Goal: Navigation & Orientation: Find specific page/section

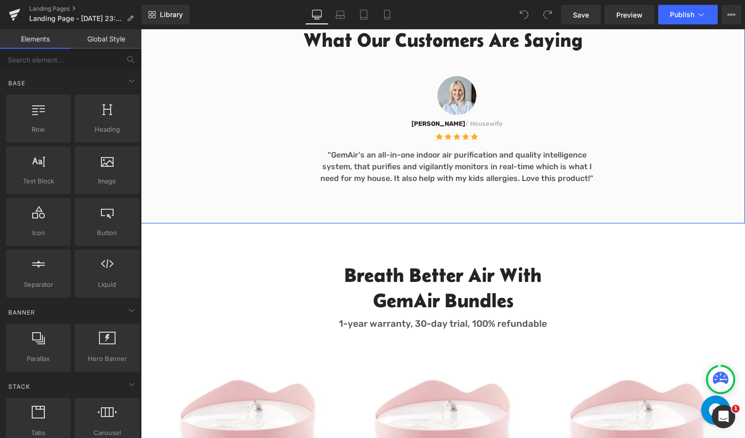
scroll to position [1451, 0]
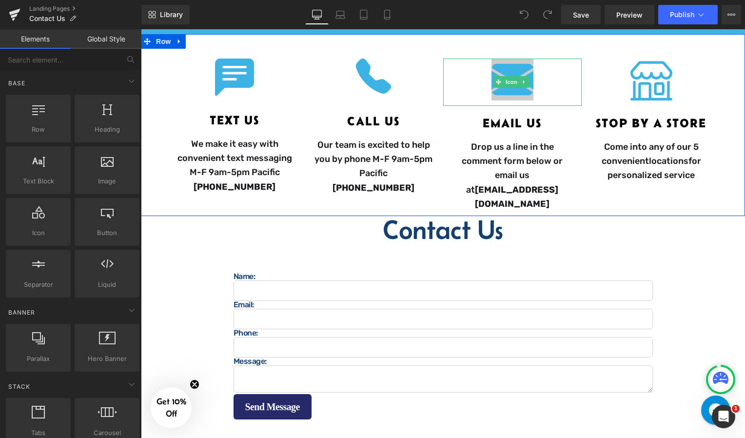
scroll to position [252, 0]
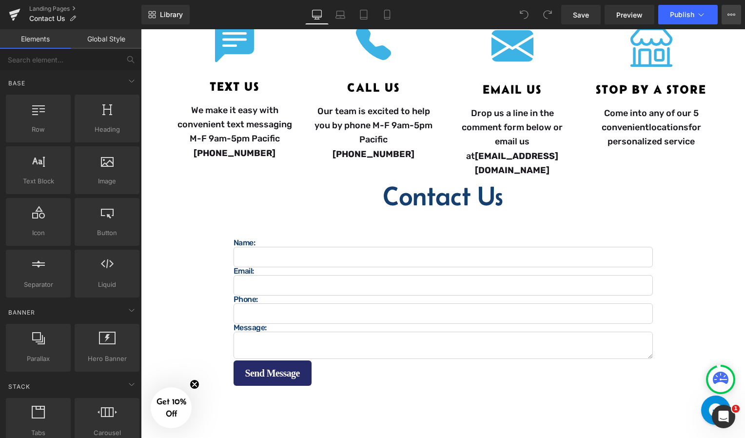
click at [733, 14] on icon at bounding box center [731, 15] width 8 height 8
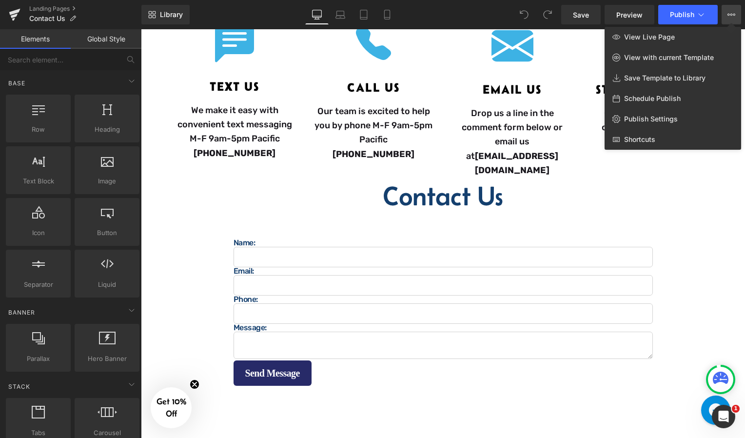
click at [733, 14] on icon at bounding box center [731, 15] width 8 height 8
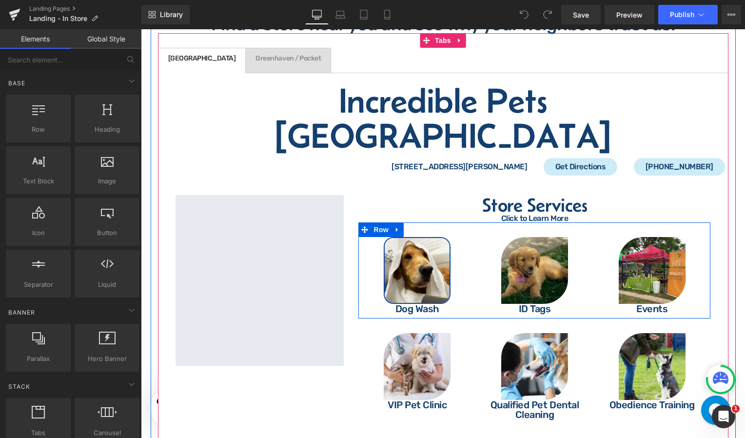
scroll to position [2222, 0]
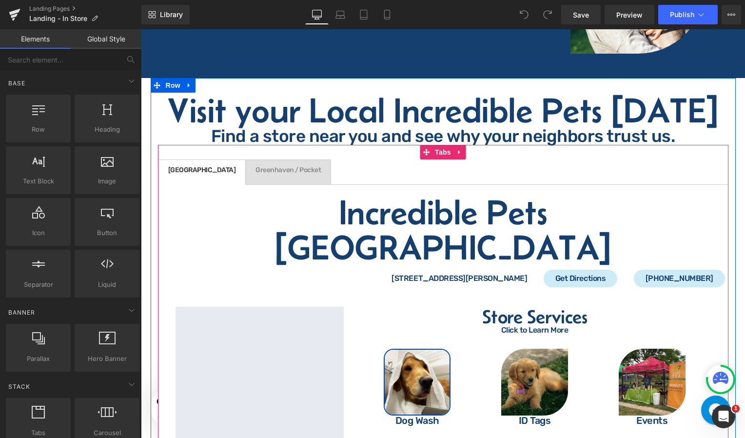
click at [256, 184] on span "Greenhaven / Pocket Text Block" at bounding box center [288, 172] width 85 height 24
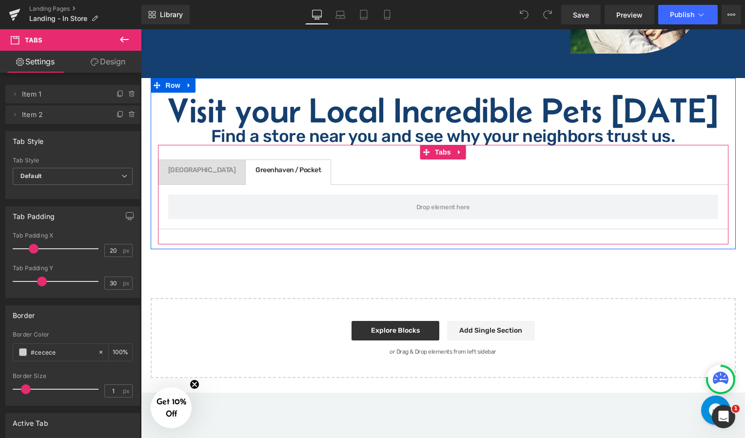
click at [141, 29] on div at bounding box center [141, 29] width 0 height 0
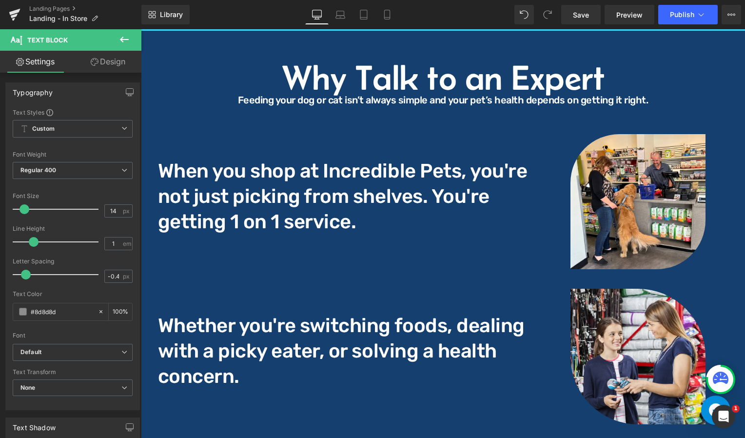
scroll to position [1240, 0]
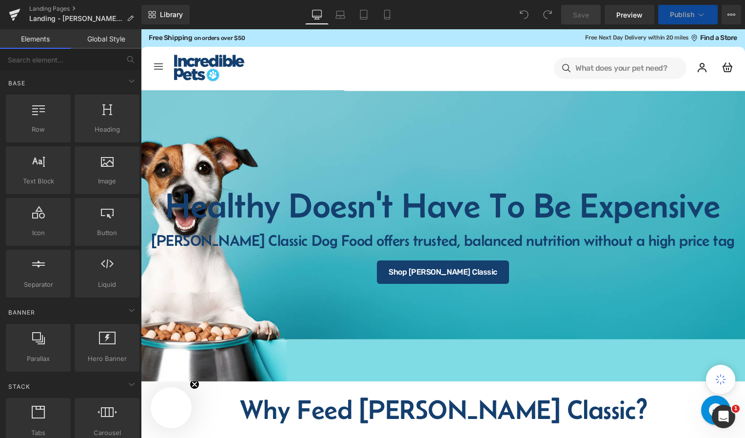
select select "15-lb"
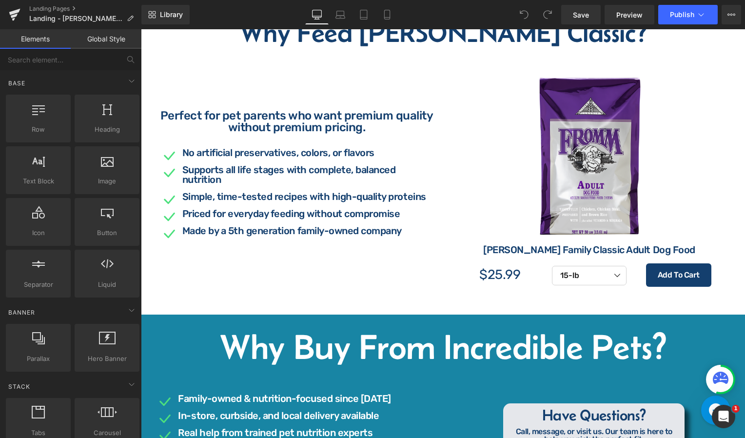
scroll to position [377, 0]
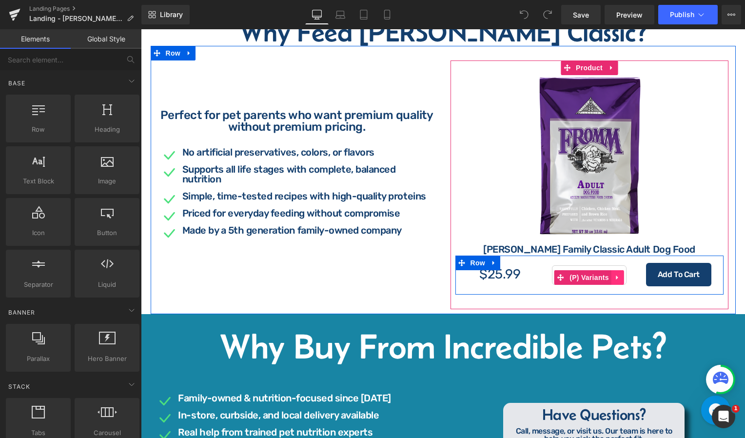
click at [614, 280] on icon at bounding box center [617, 276] width 7 height 7
click at [569, 262] on div "5-lb 15-lb 30-lb 0 (P) Variants" at bounding box center [589, 272] width 89 height 34
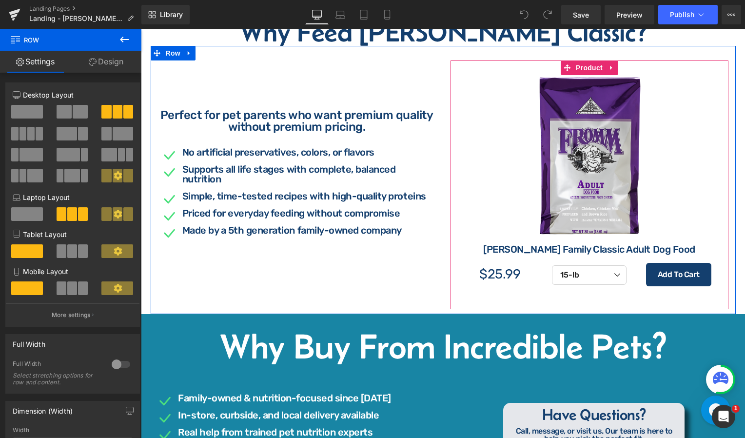
click at [506, 302] on div "Sale Off (P) Image Fromm Family Classic Adult Dog Food (P) Title $0 $25.99 (P) …" at bounding box center [589, 184] width 278 height 249
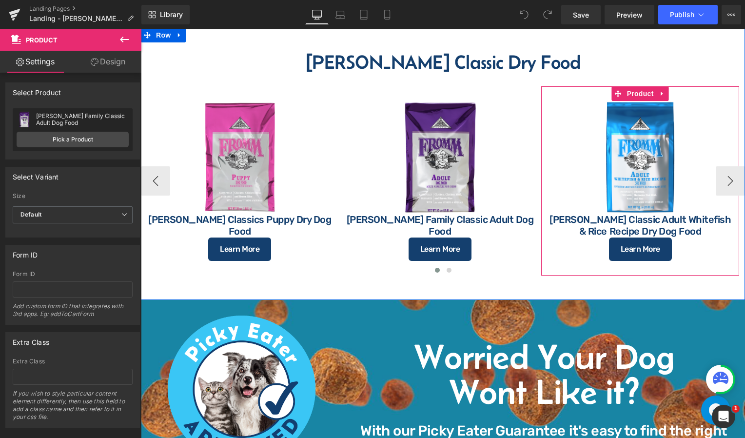
scroll to position [853, 0]
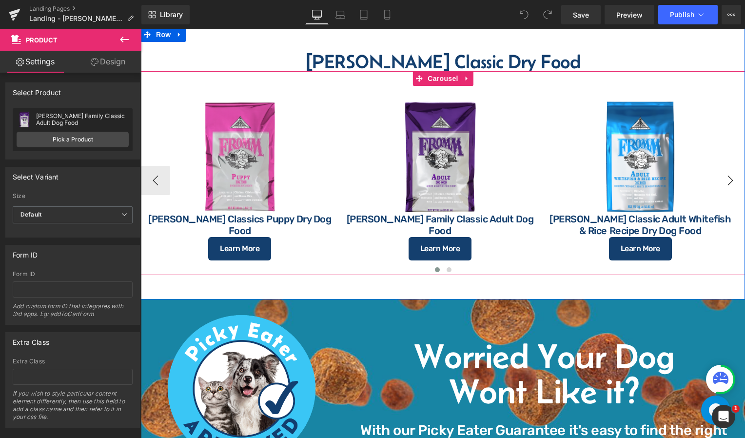
click at [731, 174] on button "›" at bounding box center [730, 180] width 29 height 29
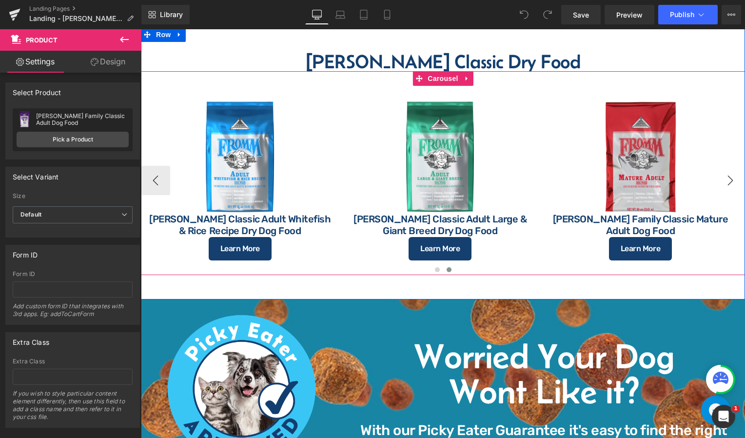
click at [731, 174] on button "›" at bounding box center [730, 180] width 29 height 29
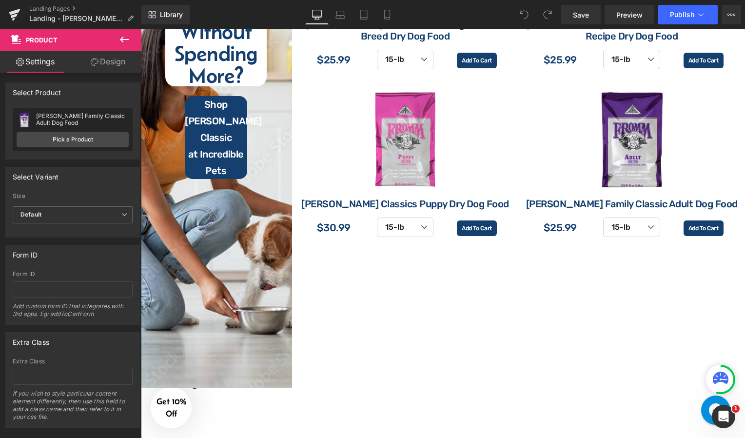
scroll to position [1451, 0]
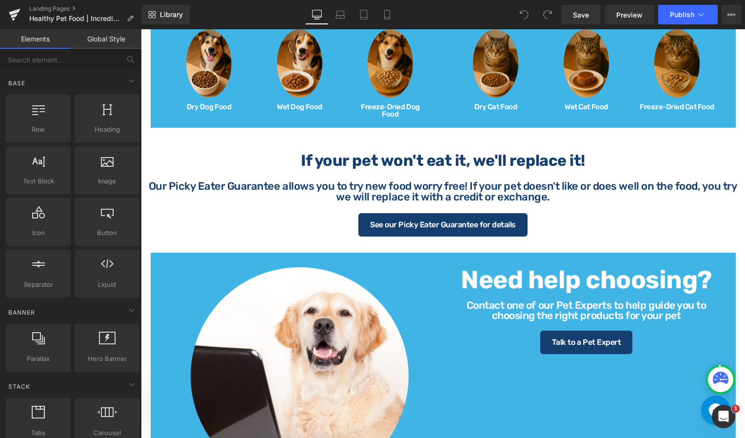
scroll to position [442, 0]
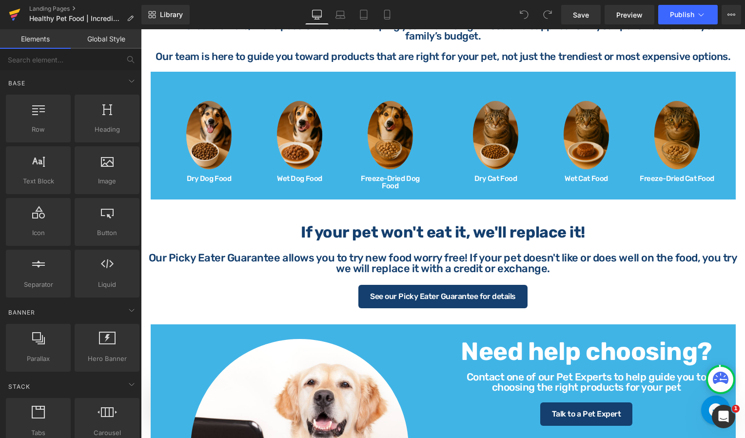
click at [14, 15] on icon at bounding box center [14, 16] width 7 height 4
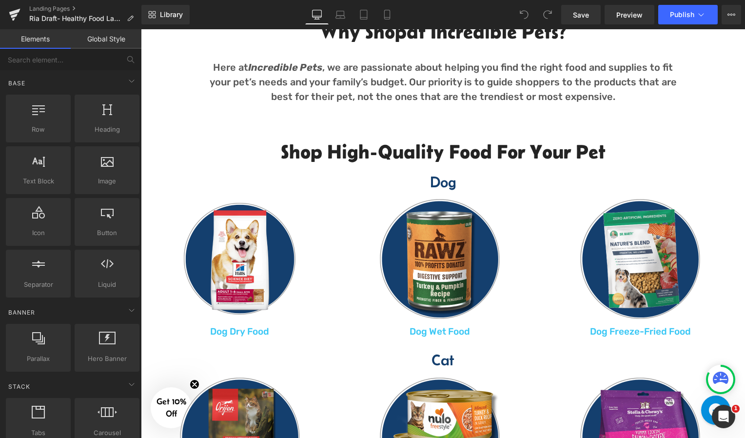
scroll to position [469, 0]
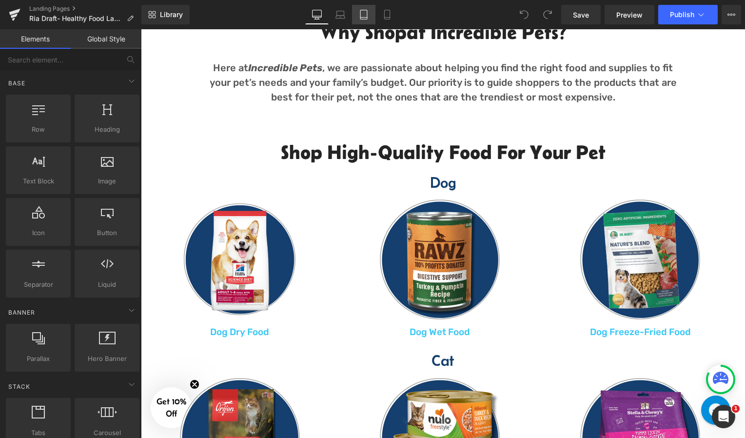
click at [365, 10] on icon at bounding box center [363, 14] width 7 height 9
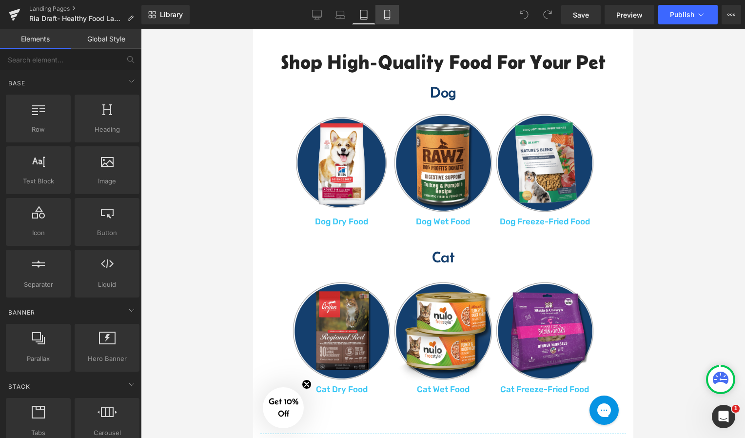
click at [380, 14] on link "Mobile" at bounding box center [386, 14] width 23 height 19
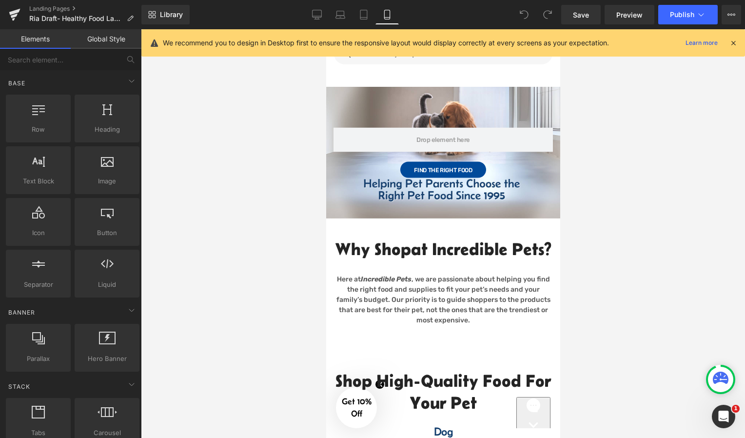
scroll to position [0, 0]
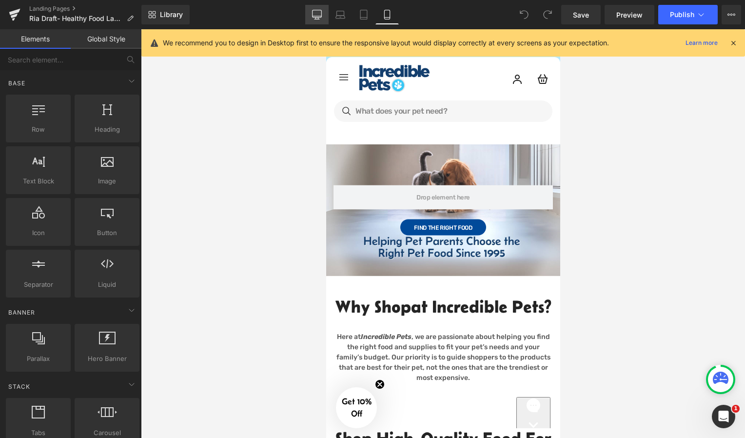
click at [325, 14] on link "Desktop" at bounding box center [316, 14] width 23 height 19
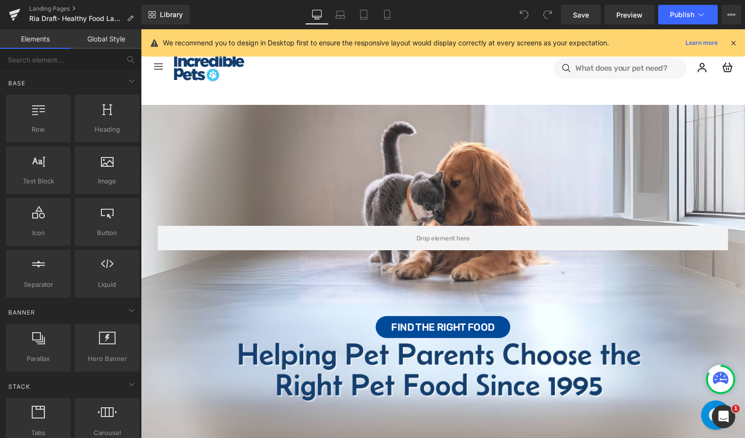
scroll to position [61, 0]
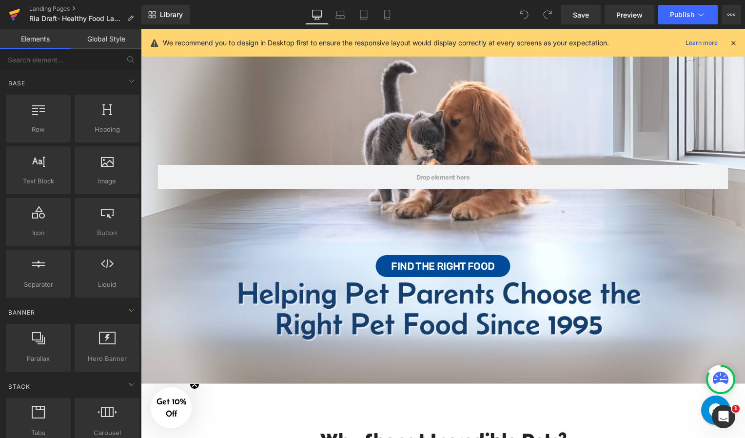
click at [12, 13] on icon at bounding box center [14, 12] width 11 height 6
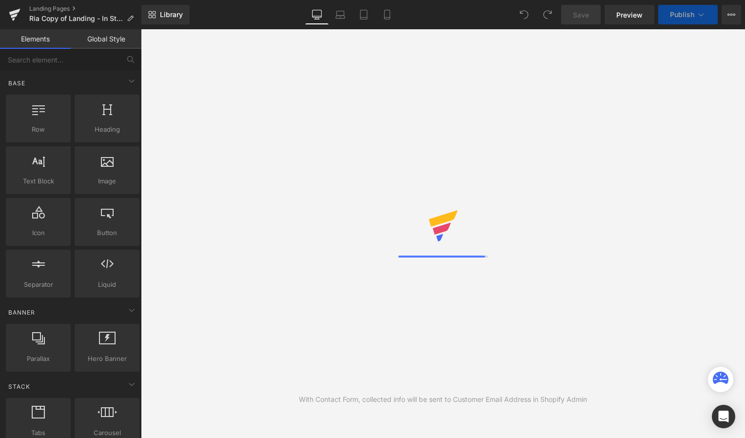
click at [386, 14] on icon at bounding box center [387, 15] width 10 height 10
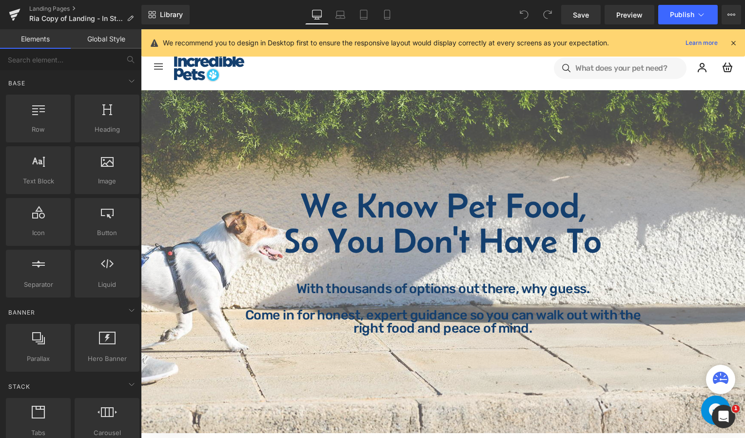
click at [386, 14] on icon at bounding box center [387, 15] width 10 height 10
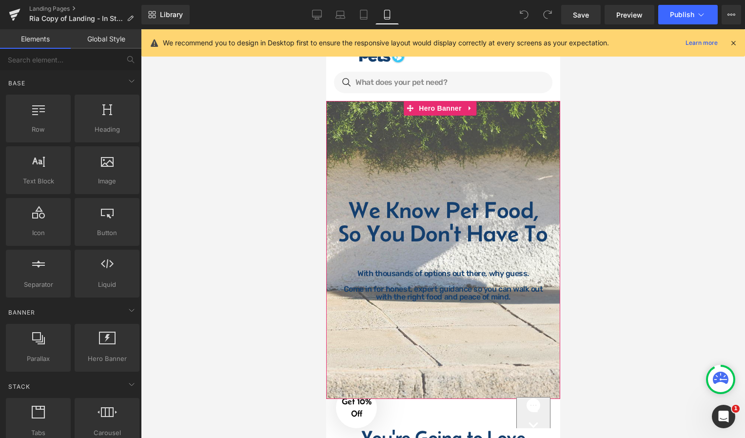
scroll to position [39, 0]
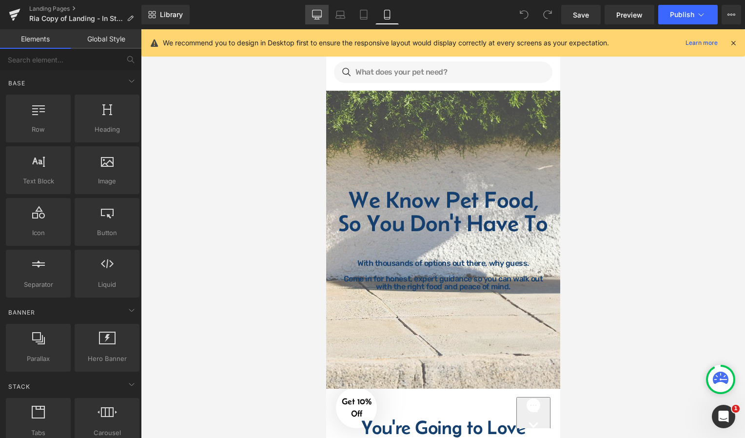
click at [316, 21] on link "Desktop" at bounding box center [316, 14] width 23 height 19
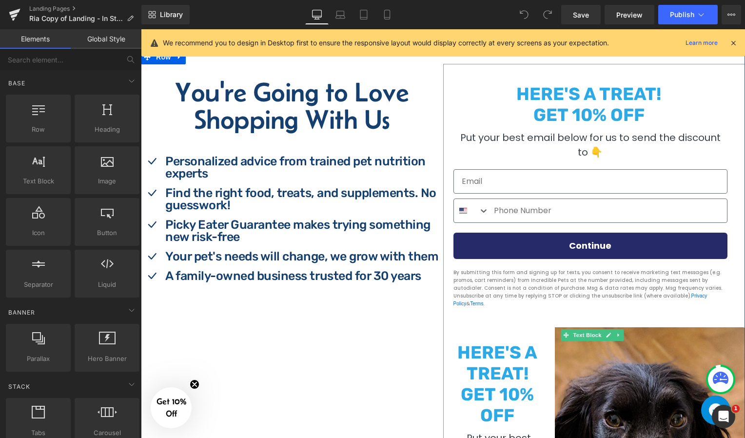
scroll to position [382, 0]
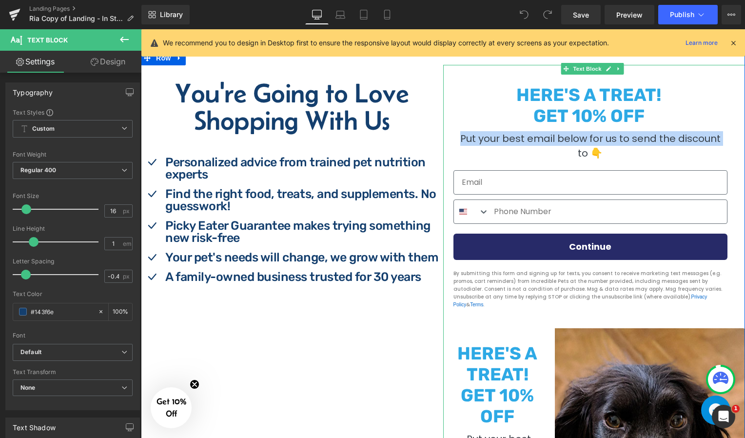
drag, startPoint x: 459, startPoint y: 142, endPoint x: 557, endPoint y: 156, distance: 99.4
click at [557, 156] on p "Put your best email below for us to send the discount to 👇" at bounding box center [590, 145] width 261 height 29
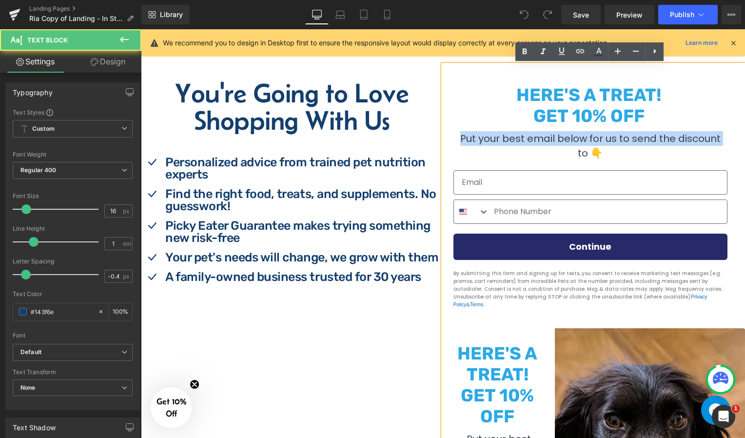
click at [521, 154] on p "Put your best email below for us to send the discount to 👇" at bounding box center [590, 145] width 261 height 29
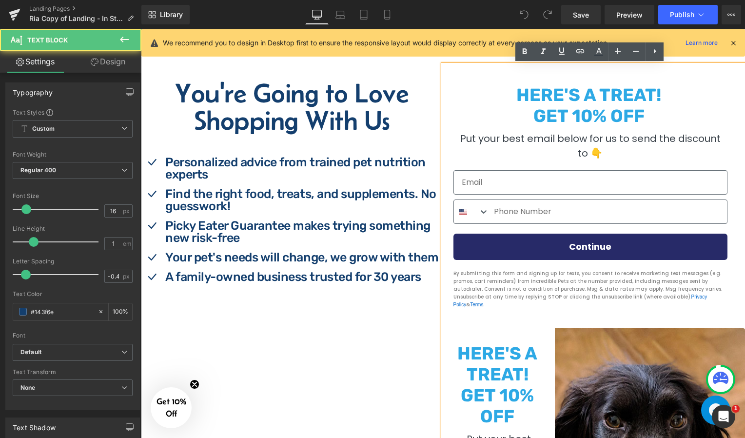
click at [460, 141] on span "Put your best email below for us to send the discount to 👇" at bounding box center [590, 146] width 260 height 28
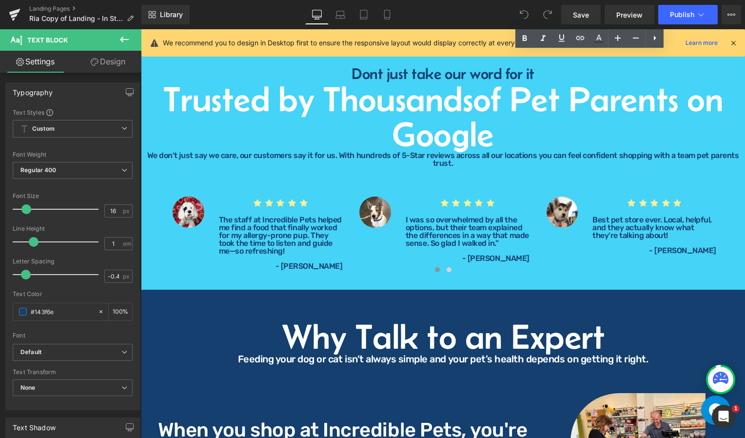
scroll to position [1437, 0]
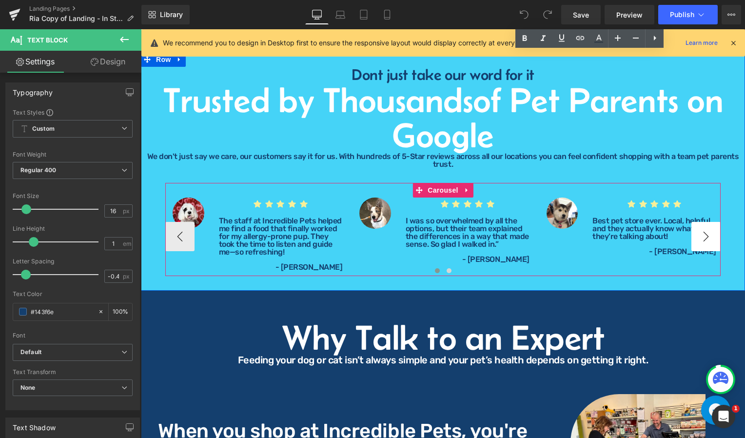
click at [699, 251] on button "›" at bounding box center [705, 236] width 29 height 29
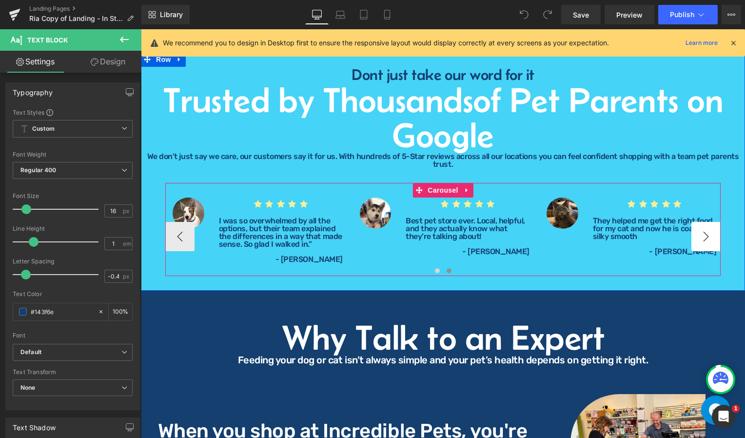
click at [699, 251] on button "›" at bounding box center [705, 236] width 29 height 29
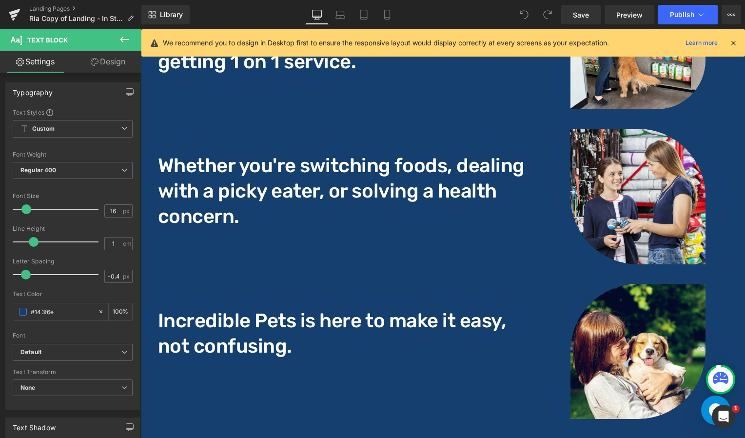
scroll to position [1856, 0]
click at [385, 9] on link "Mobile" at bounding box center [386, 14] width 23 height 19
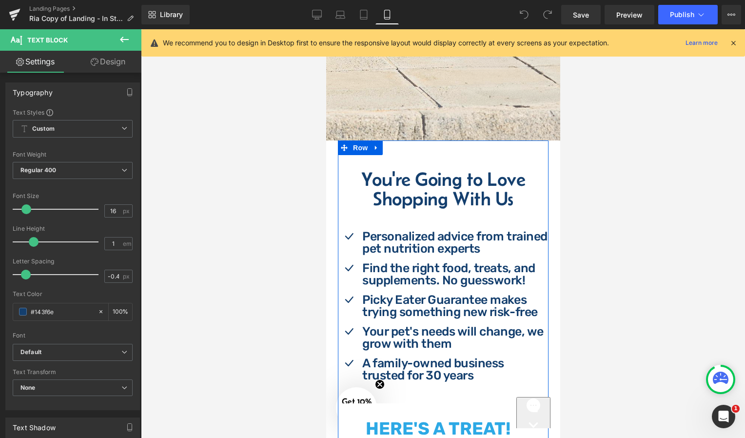
scroll to position [0, 0]
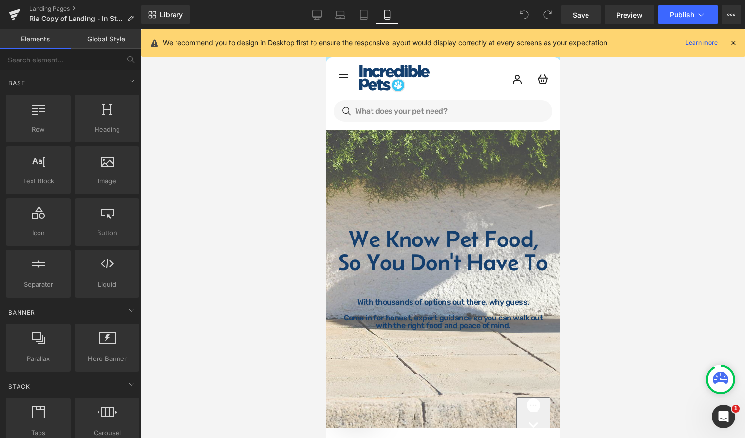
click at [582, 296] on div at bounding box center [443, 233] width 604 height 408
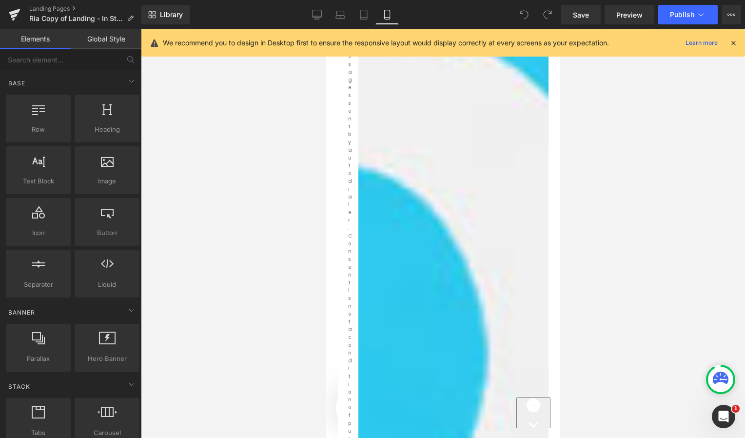
scroll to position [7352, 0]
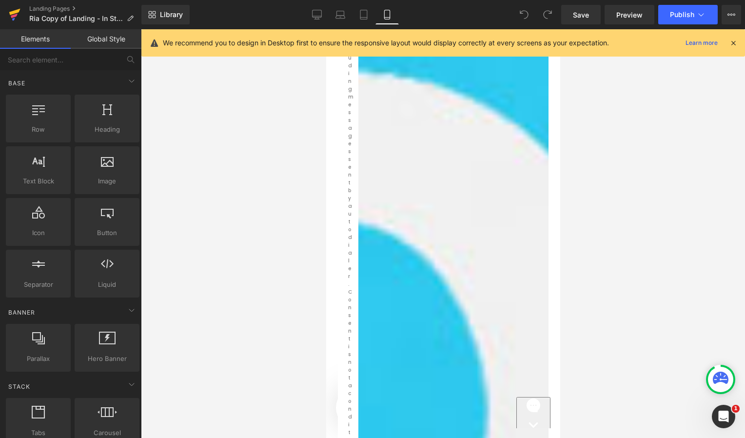
click at [10, 17] on icon at bounding box center [15, 14] width 12 height 24
